Goal: Task Accomplishment & Management: Manage account settings

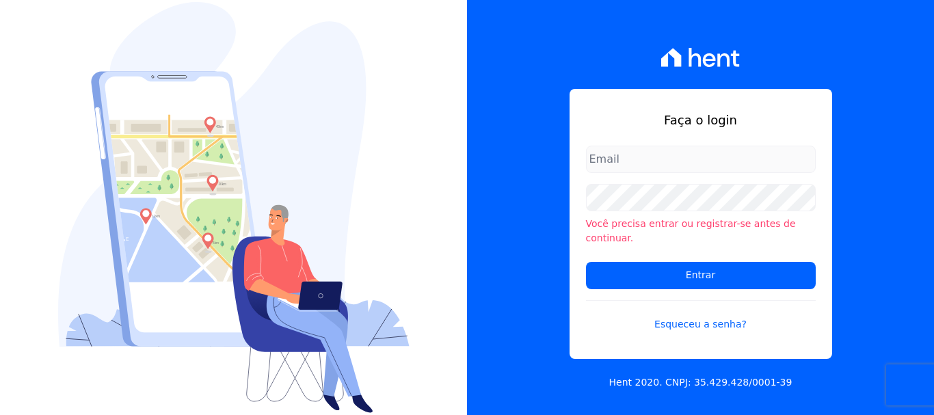
click at [661, 173] on input "email" at bounding box center [701, 159] width 230 height 27
click at [629, 159] on input "email" at bounding box center [701, 159] width 230 height 27
click at [625, 159] on input "email" at bounding box center [701, 159] width 230 height 27
click at [474, 219] on div "Faça o login Você precisa entrar ou registrar-se antes de continuar. Entrar Esq…" at bounding box center [700, 207] width 467 height 415
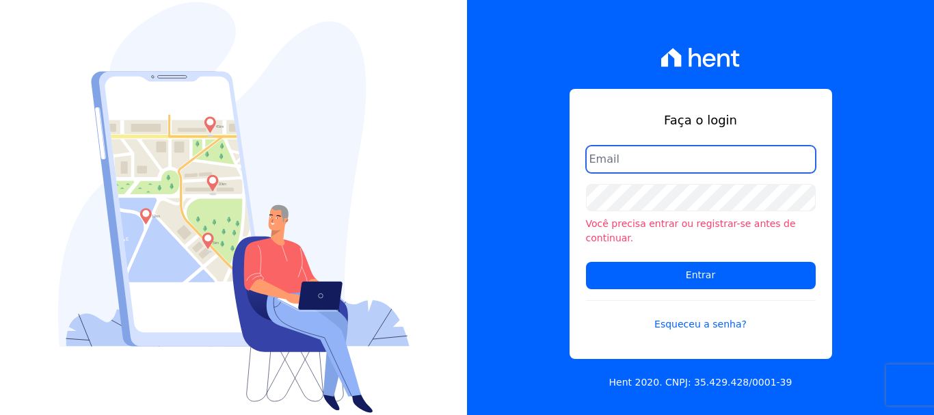
click at [636, 161] on input "email" at bounding box center [701, 159] width 230 height 27
type input "renato.rodrigues@viasul.com"
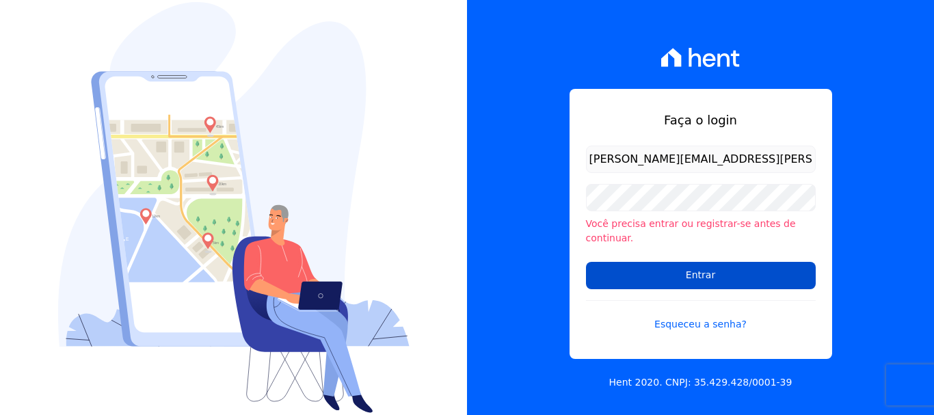
click at [638, 265] on input "Entrar" at bounding box center [701, 275] width 230 height 27
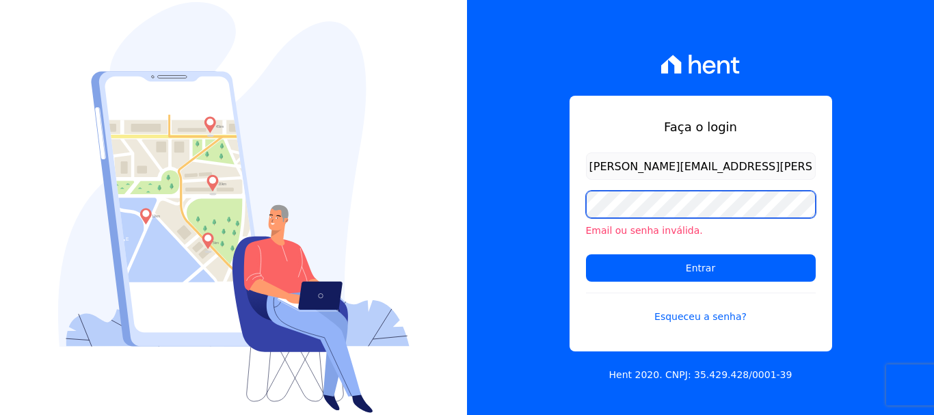
click at [586, 254] on input "Entrar" at bounding box center [701, 267] width 230 height 27
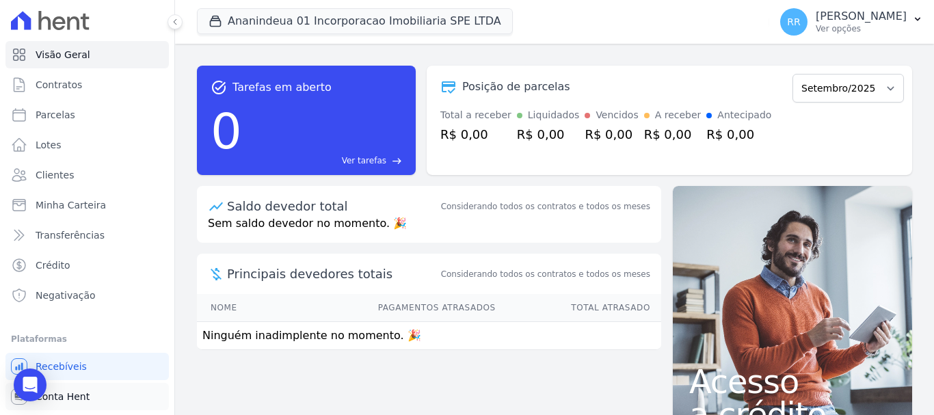
click at [69, 400] on span "Conta Hent" at bounding box center [63, 397] width 54 height 14
